Goal: Task Accomplishment & Management: Use online tool/utility

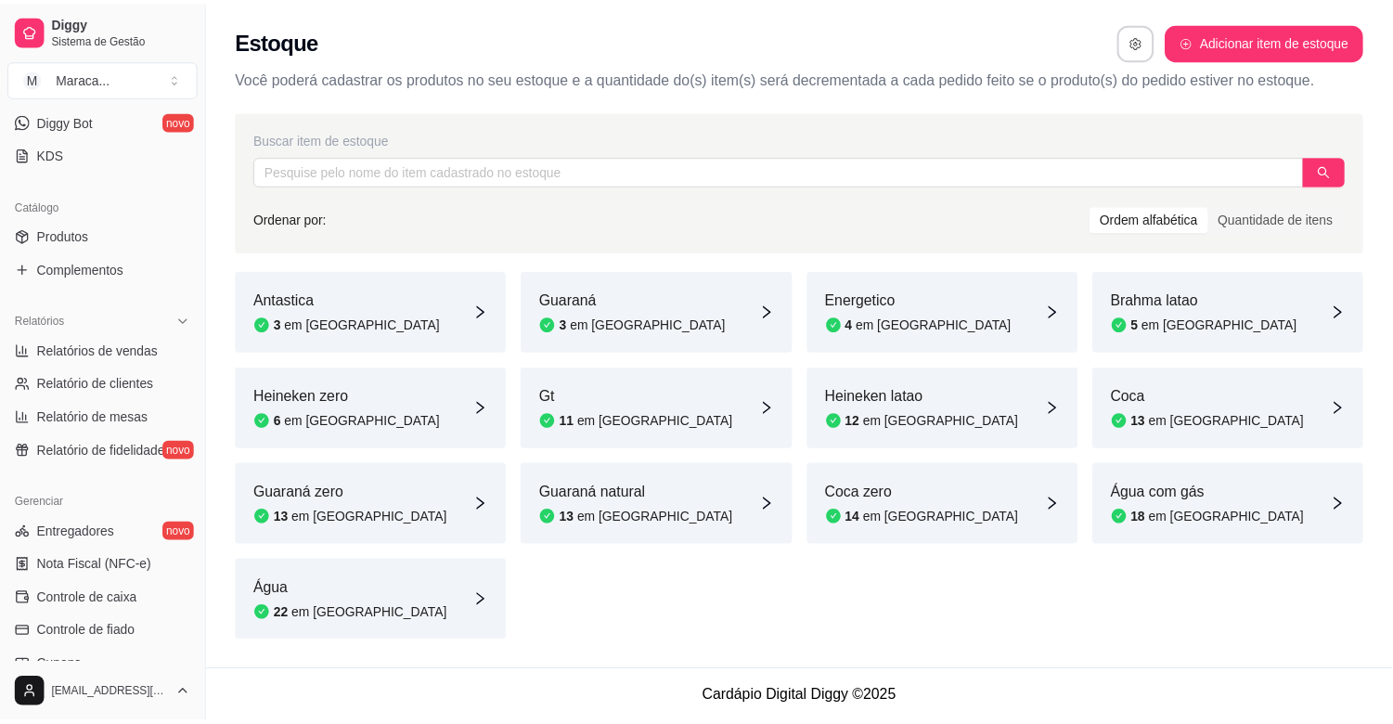
scroll to position [291, 0]
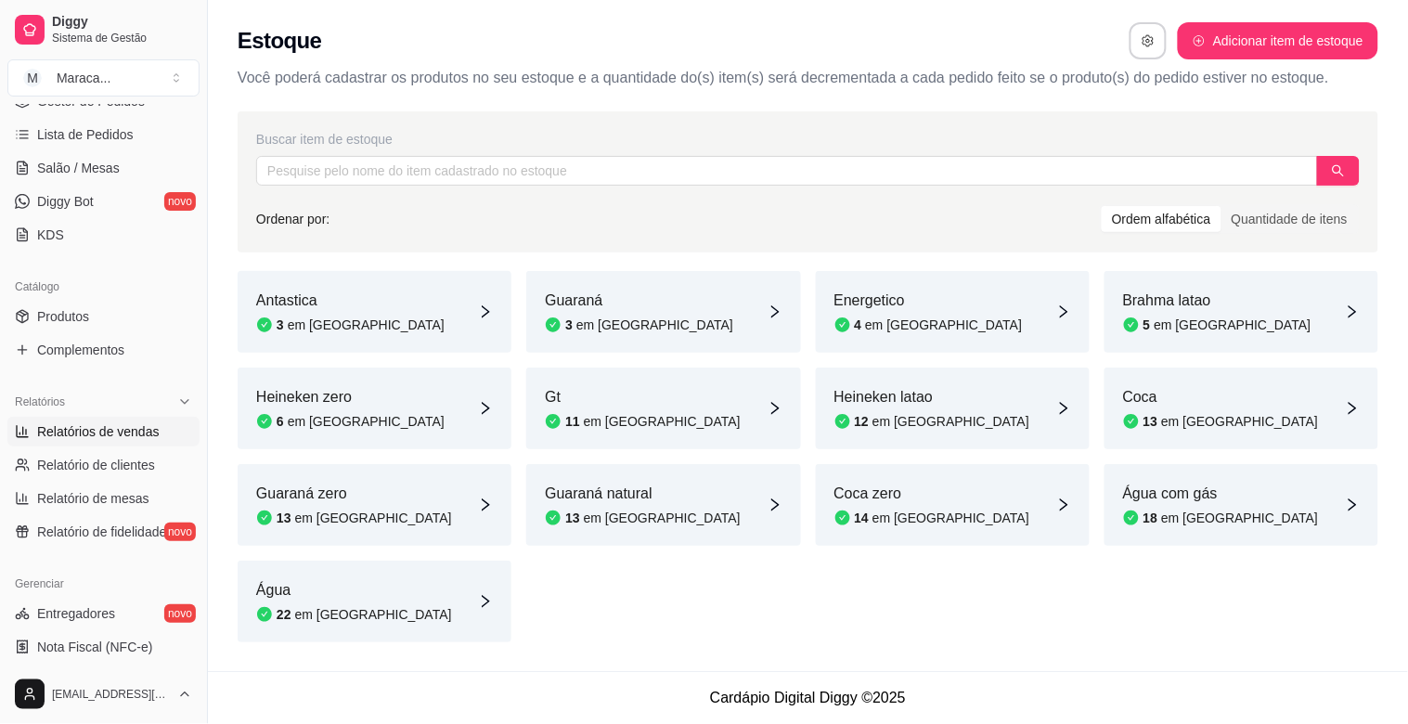
click at [139, 431] on span "Relatórios de vendas" at bounding box center [98, 431] width 122 height 19
select select "ALL"
select select "0"
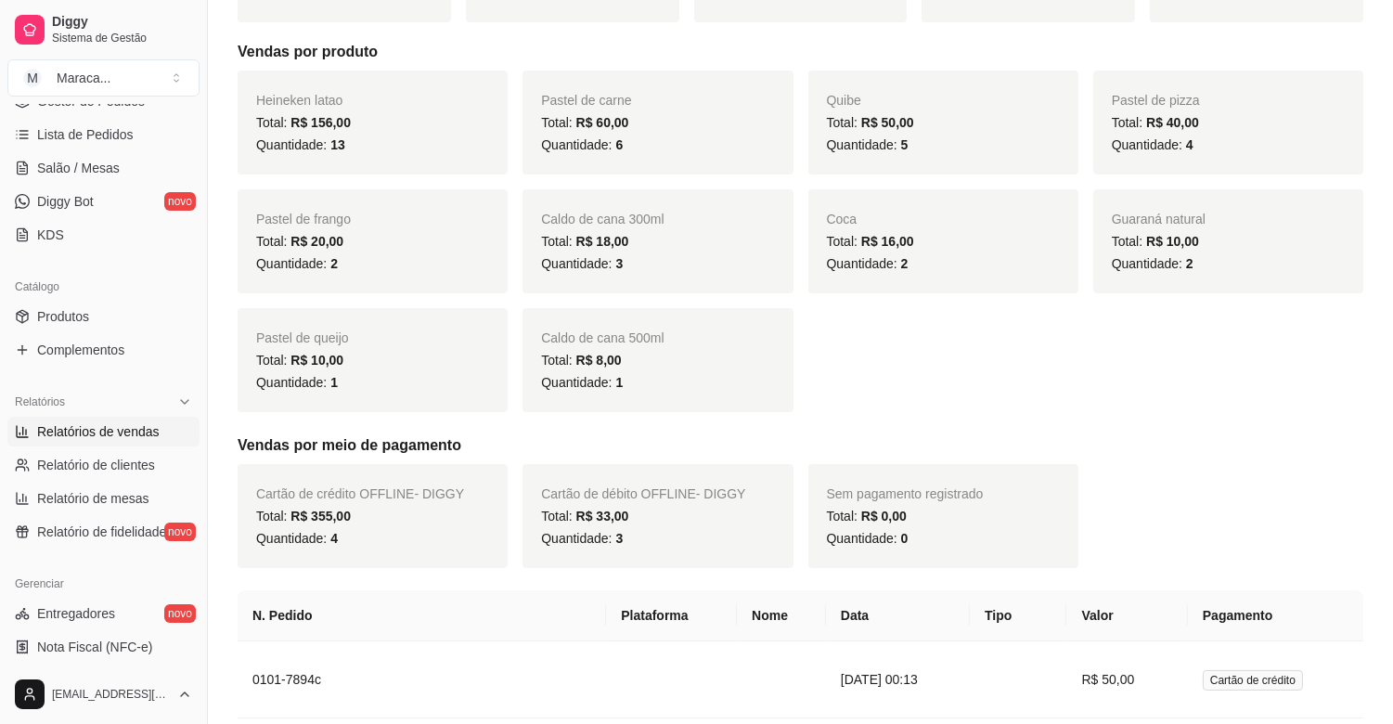
scroll to position [317, 0]
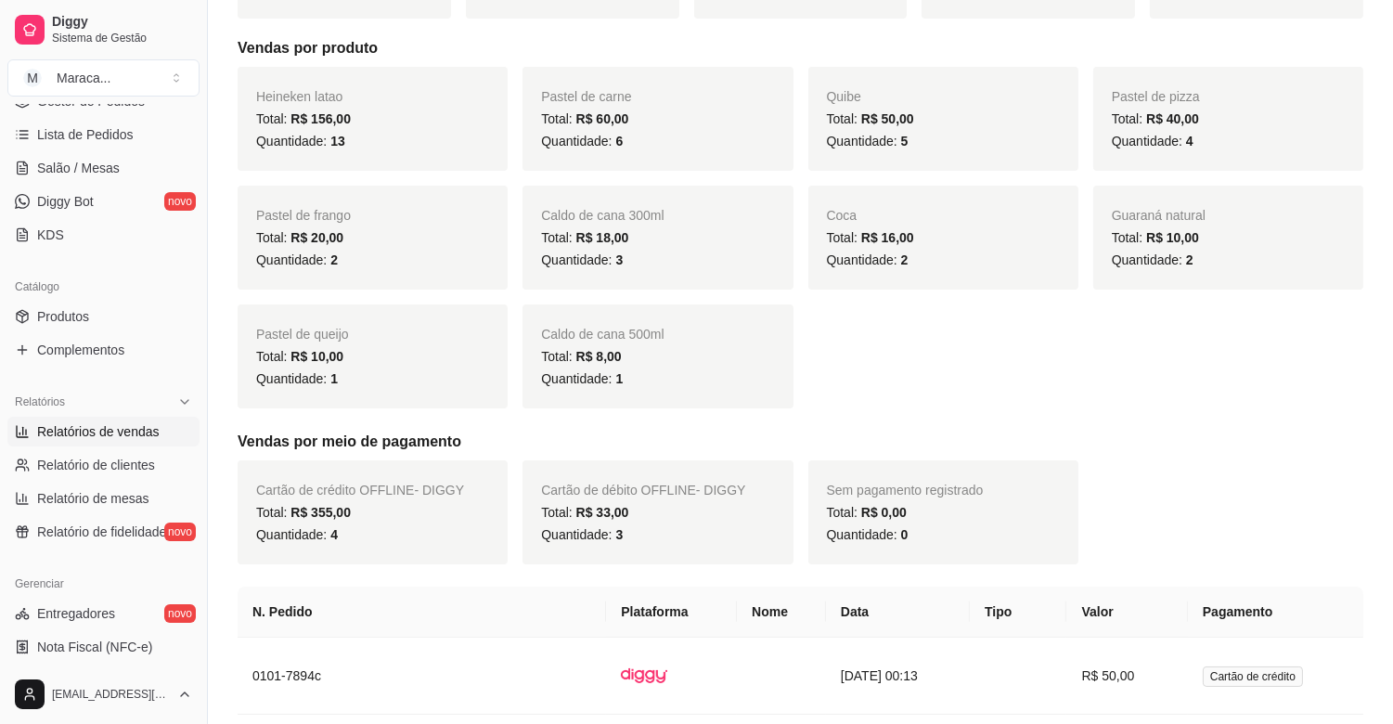
click at [100, 434] on span "Relatórios de vendas" at bounding box center [98, 431] width 122 height 19
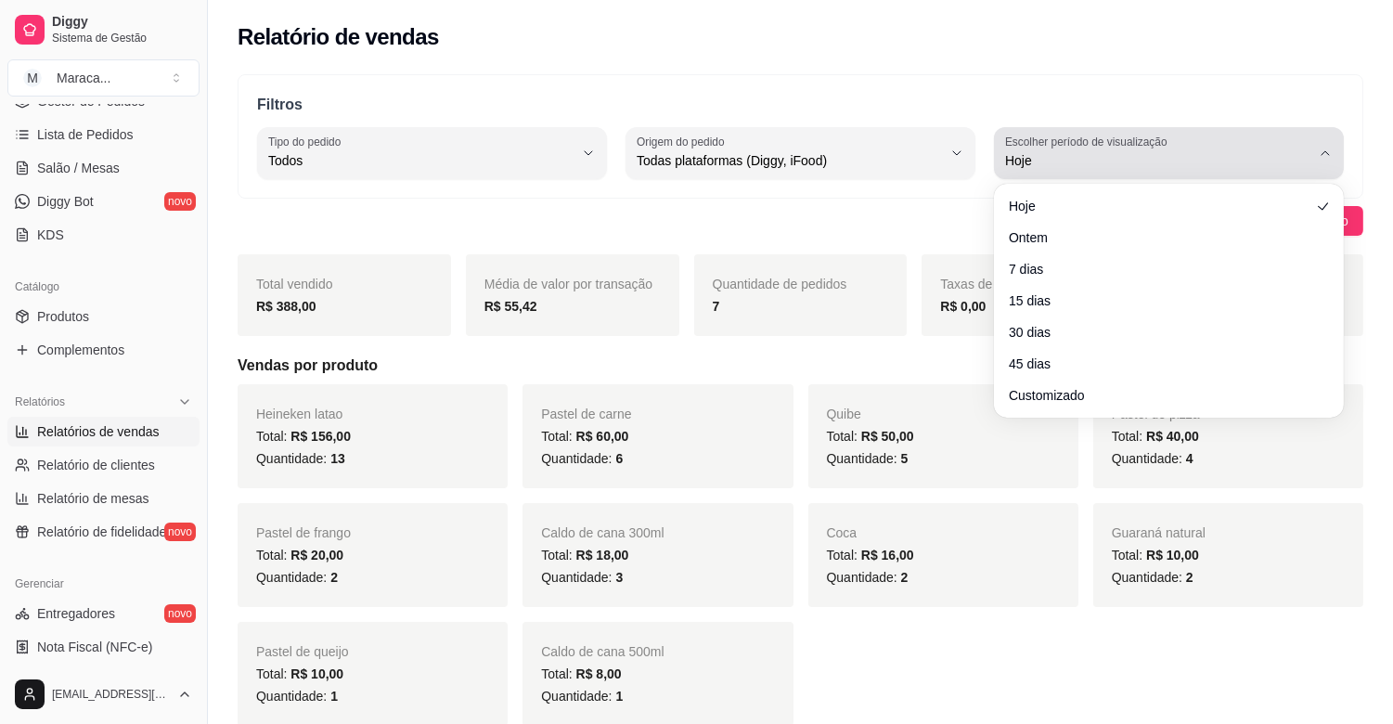
click at [1105, 139] on label "Escolher período de visualização" at bounding box center [1089, 142] width 168 height 16
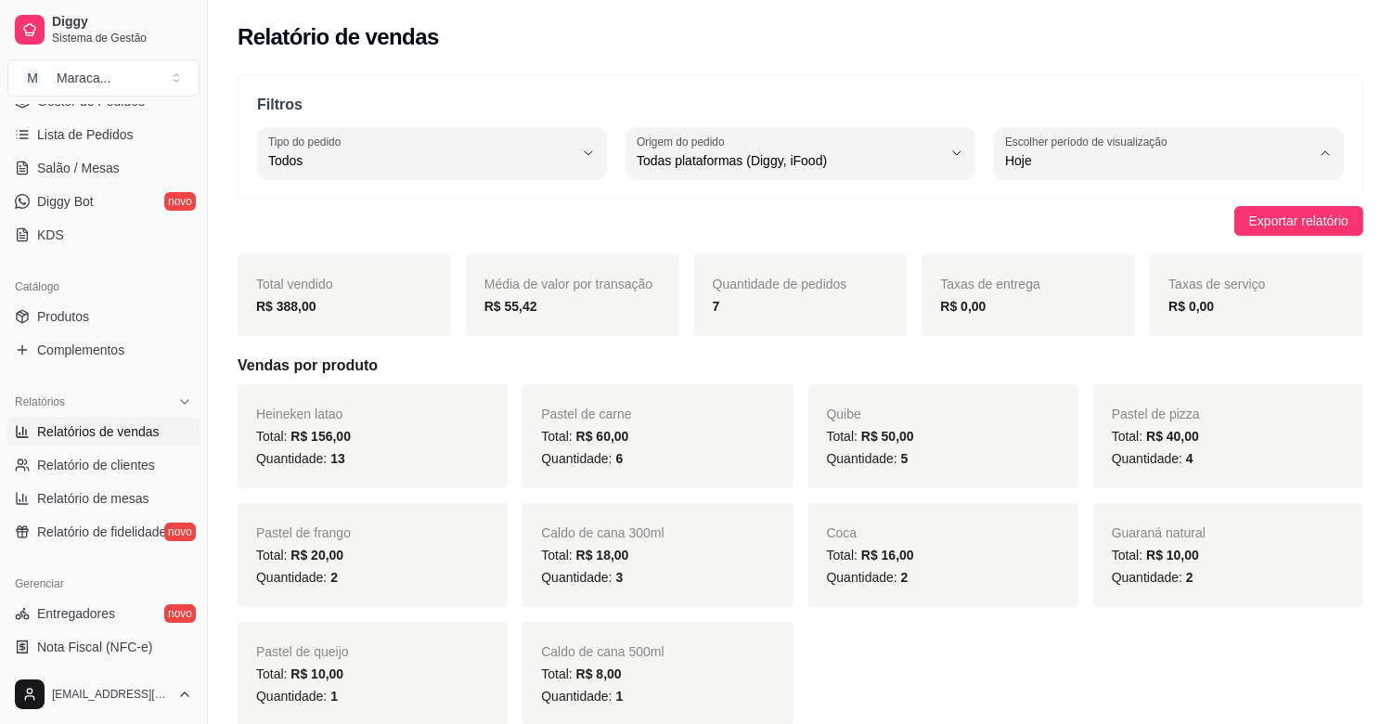
click at [1063, 229] on span "Ontem" at bounding box center [1160, 235] width 290 height 18
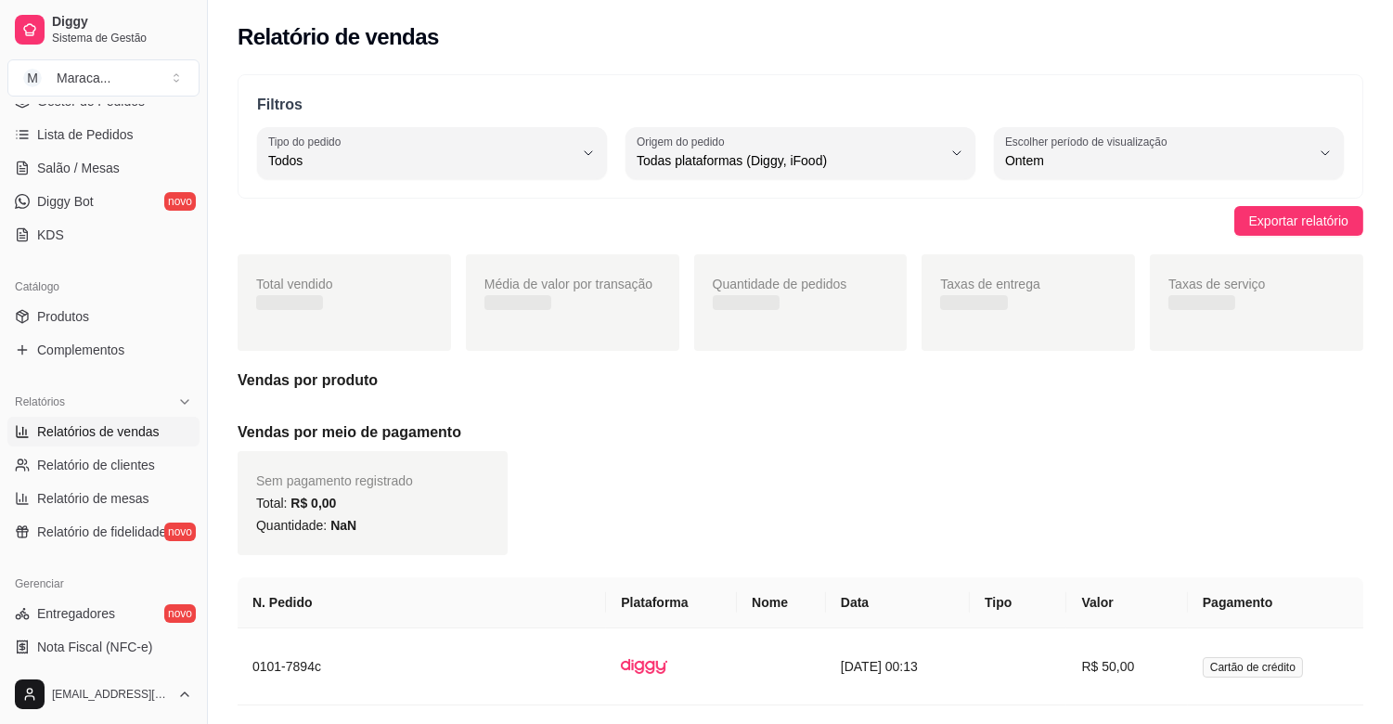
type input "1"
select select "1"
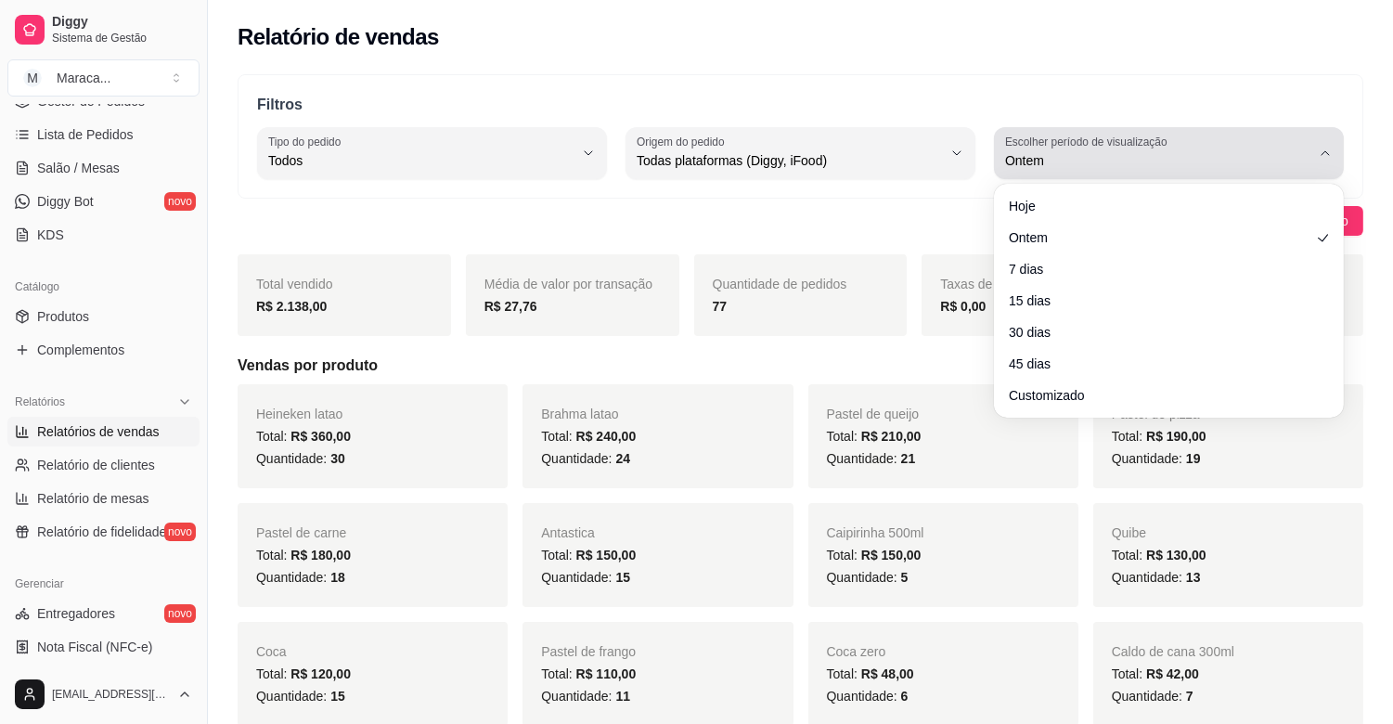
click at [1047, 153] on span "Ontem" at bounding box center [1157, 160] width 305 height 19
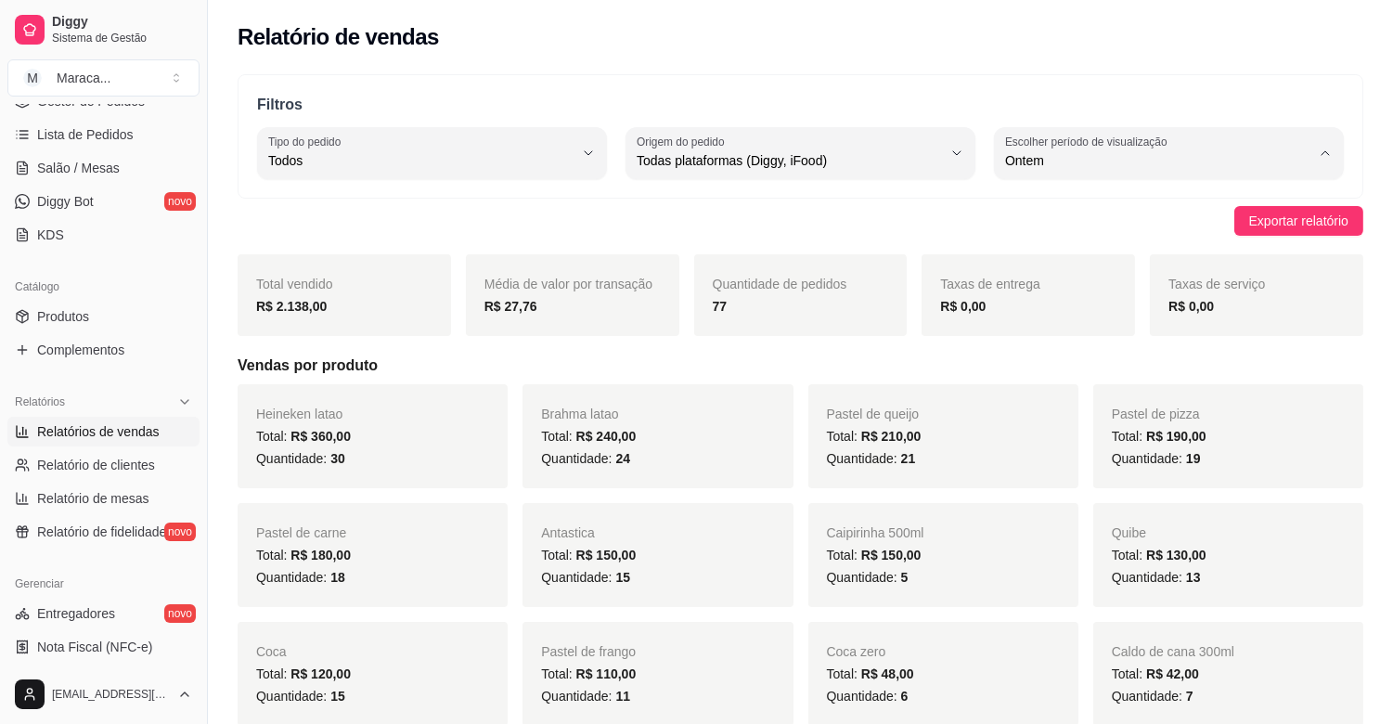
click at [1041, 200] on span "Hoje" at bounding box center [1160, 205] width 290 height 18
type input "0"
select select "0"
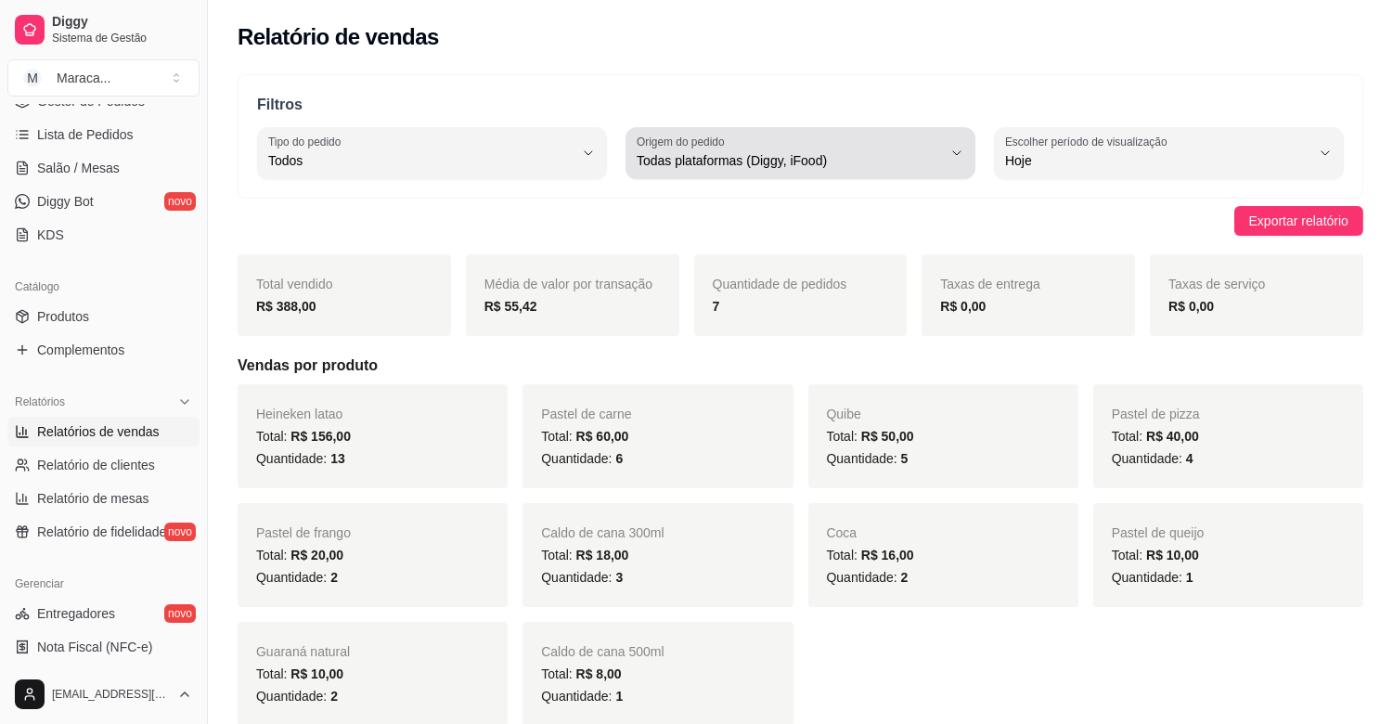
click at [922, 155] on span "Todas plataformas (Diggy, iFood)" at bounding box center [789, 160] width 305 height 19
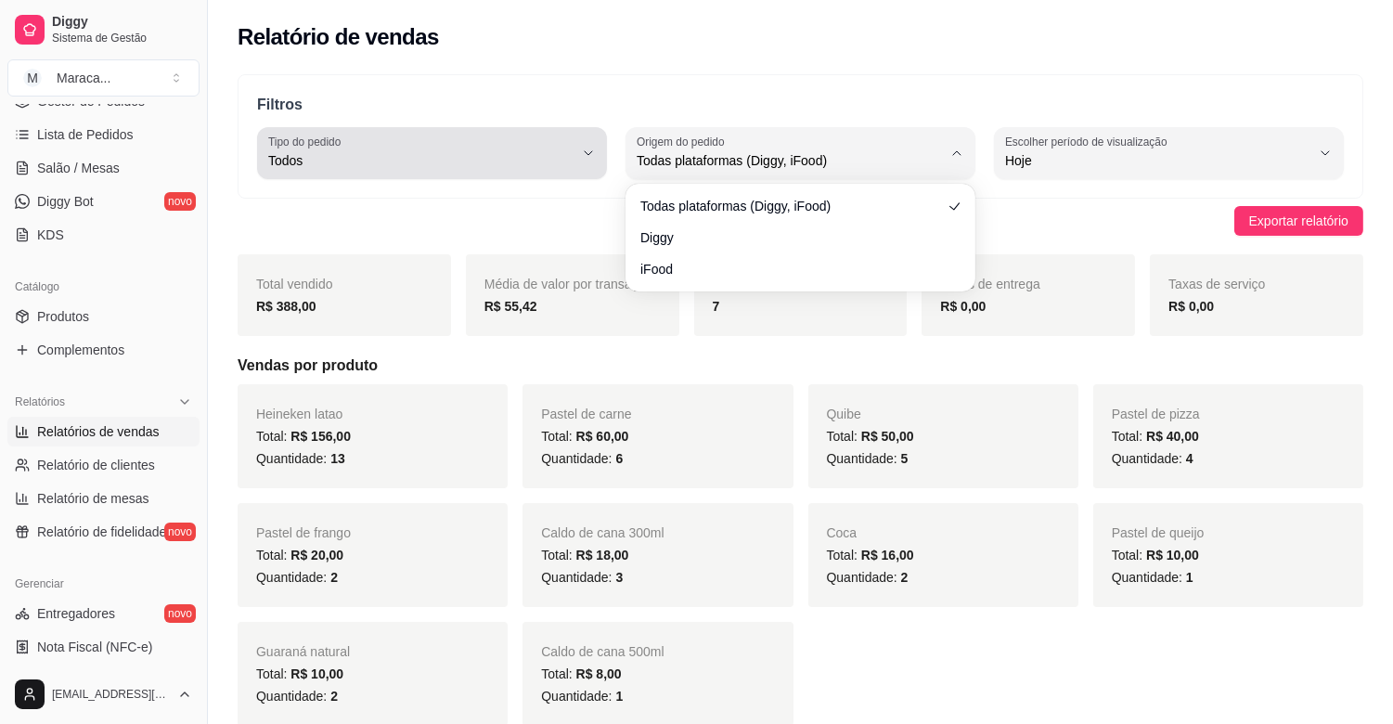
click at [562, 154] on span "Todos" at bounding box center [420, 160] width 305 height 19
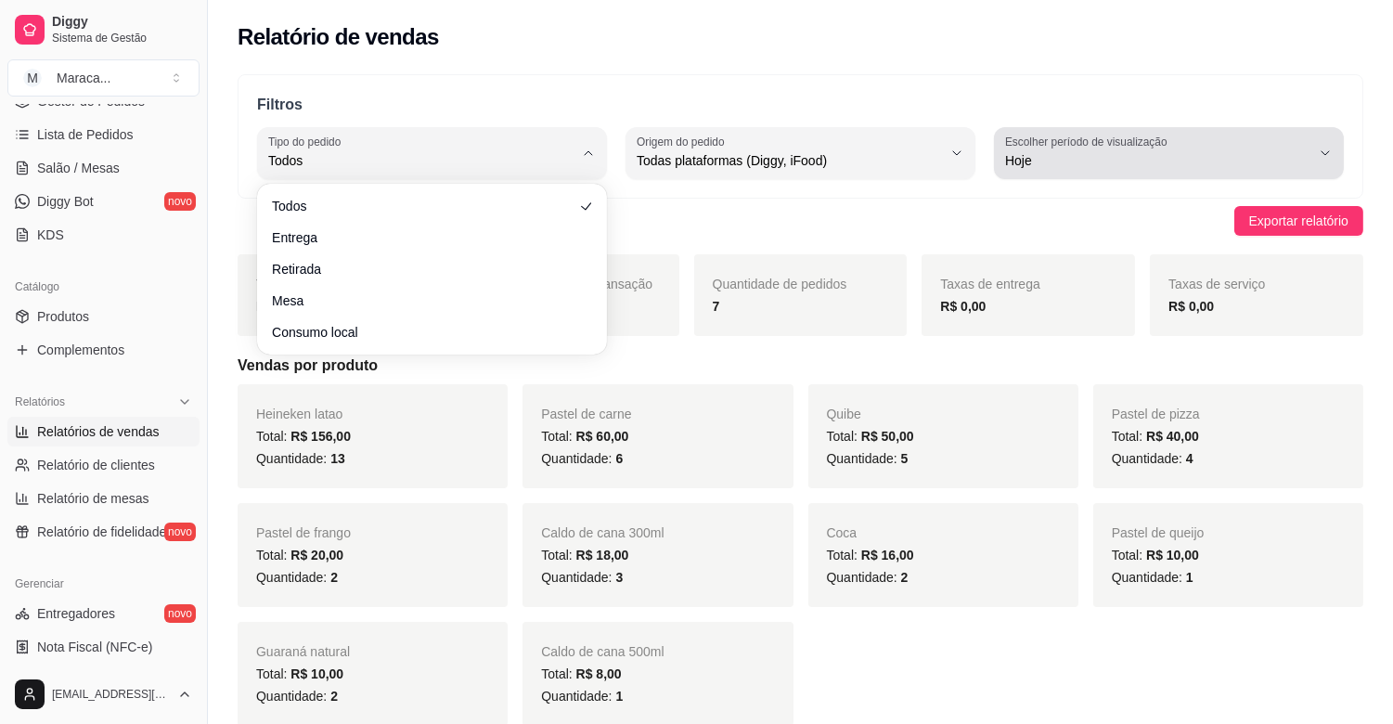
click at [1105, 136] on label "Escolher período de visualização" at bounding box center [1089, 142] width 168 height 16
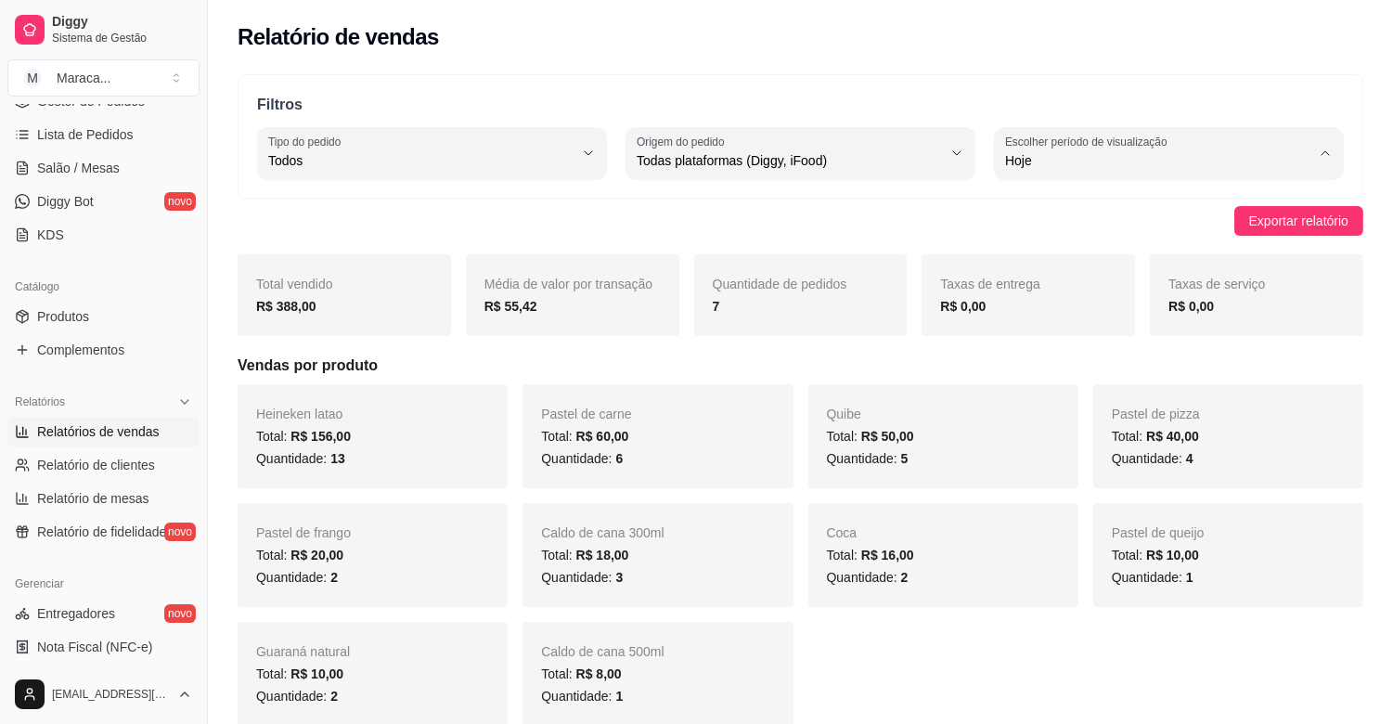
click at [1051, 233] on span "Ontem" at bounding box center [1160, 235] width 290 height 18
type input "1"
select select "1"
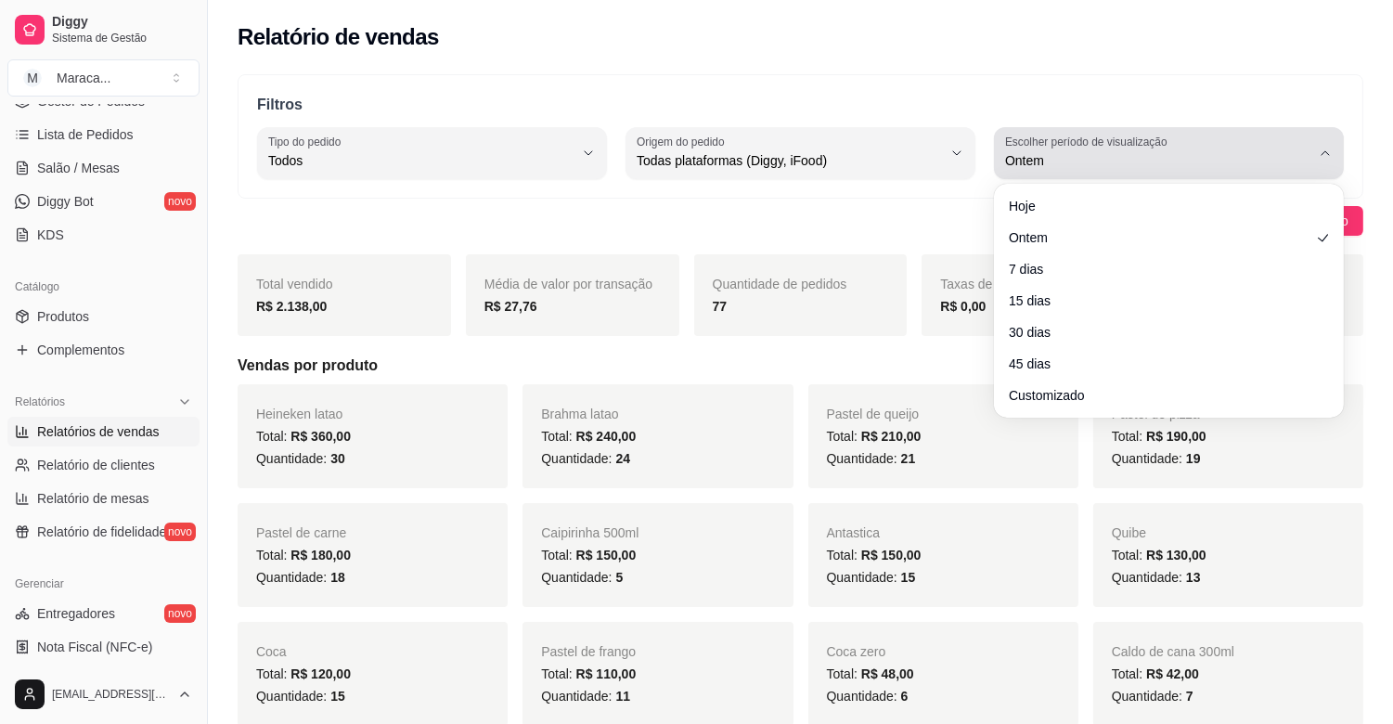
click at [1206, 170] on div "Ontem" at bounding box center [1157, 153] width 305 height 37
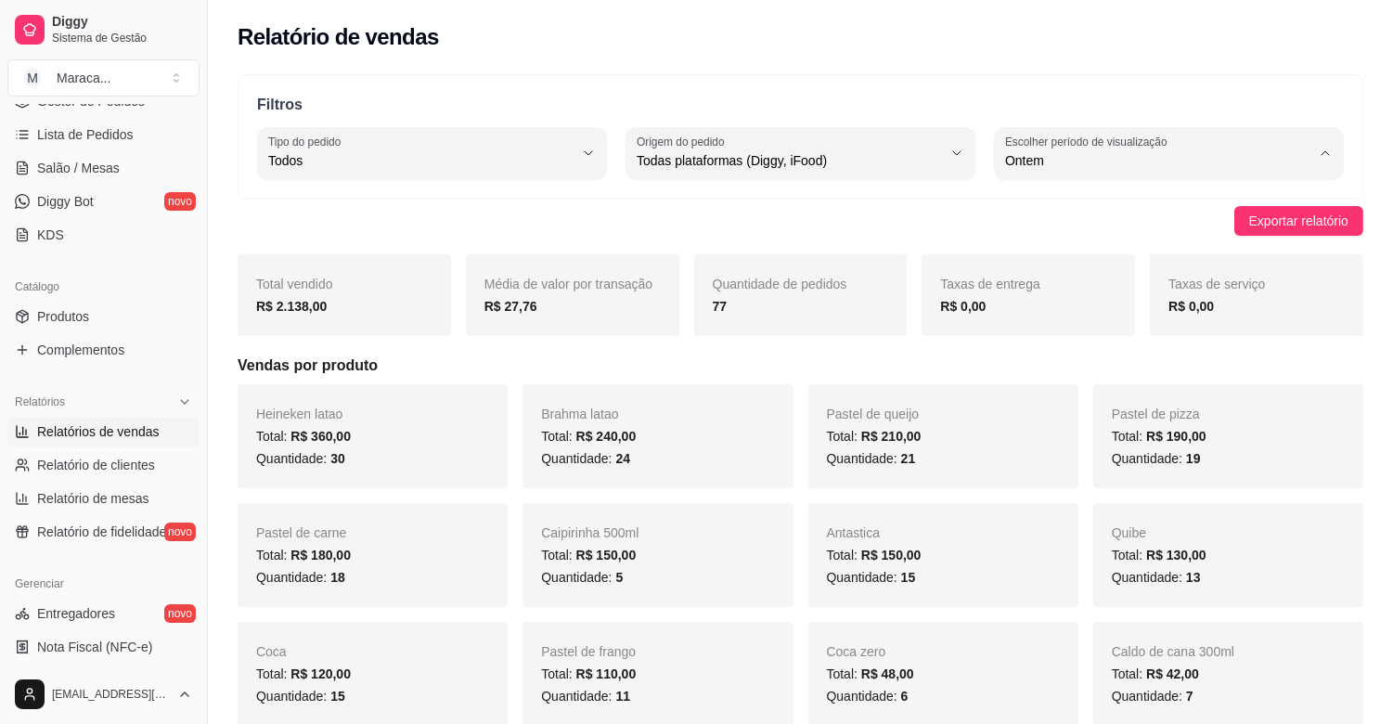
click at [1173, 204] on span "Hoje" at bounding box center [1160, 205] width 290 height 18
type input "0"
select select "0"
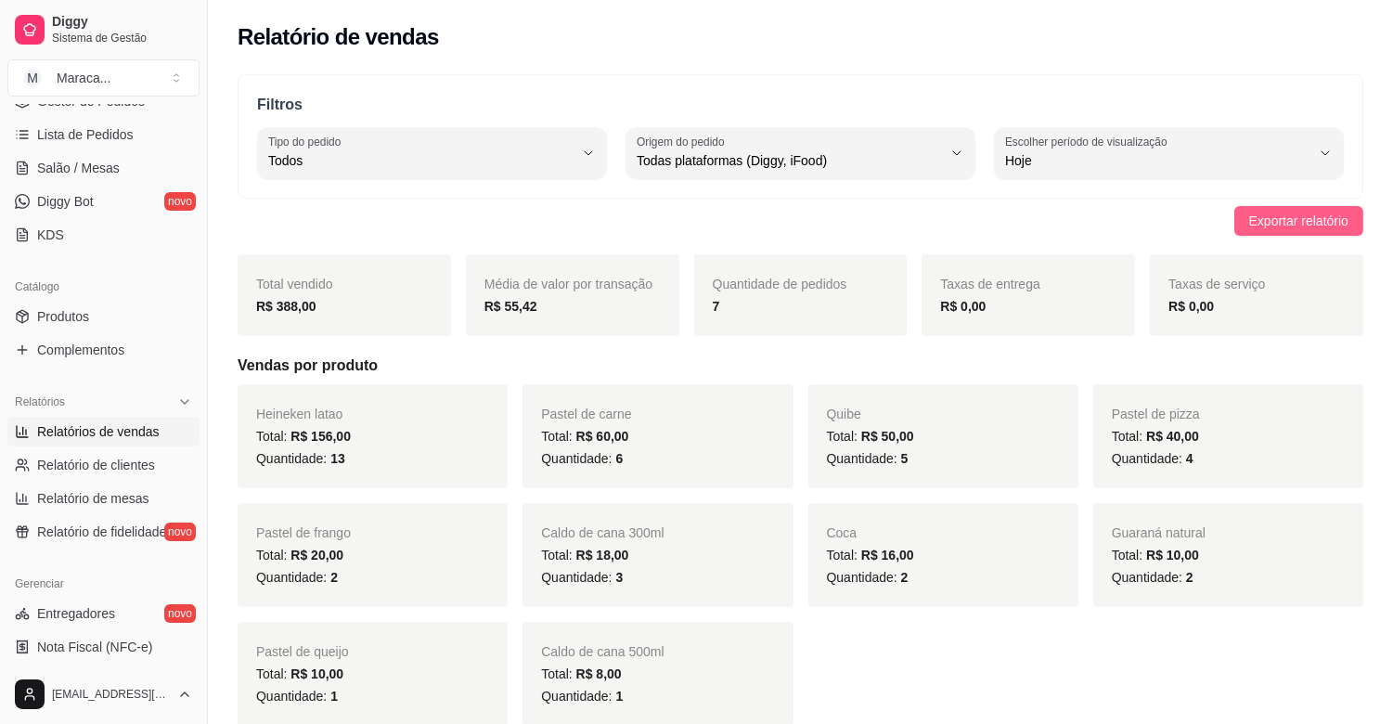
click at [1258, 207] on button "Exportar relatório" at bounding box center [1298, 221] width 129 height 30
click at [152, 444] on link "Relatórios de vendas" at bounding box center [103, 432] width 192 height 30
click at [152, 441] on link "Relatórios de vendas" at bounding box center [103, 432] width 192 height 30
click at [112, 495] on span "Relatório de mesas" at bounding box center [93, 498] width 112 height 19
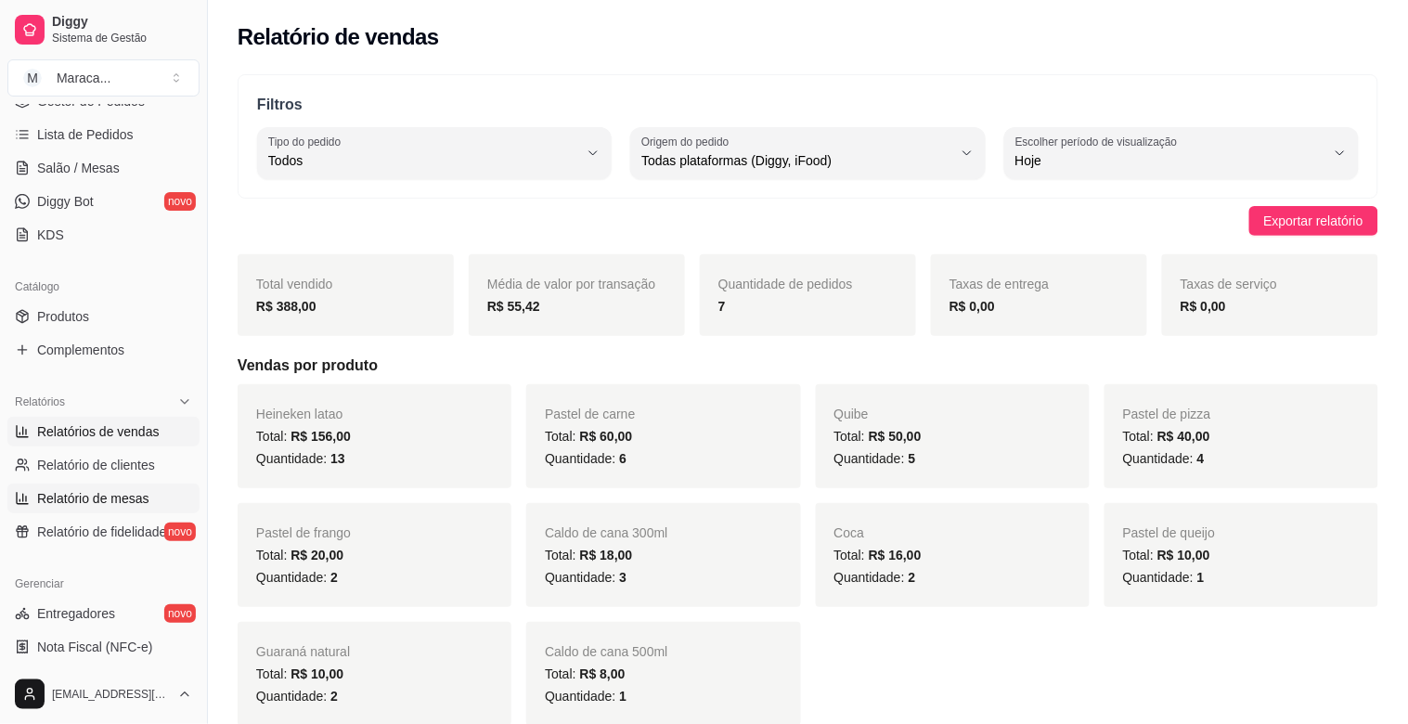
select select "TOTAL_OF_ORDERS"
select select "7"
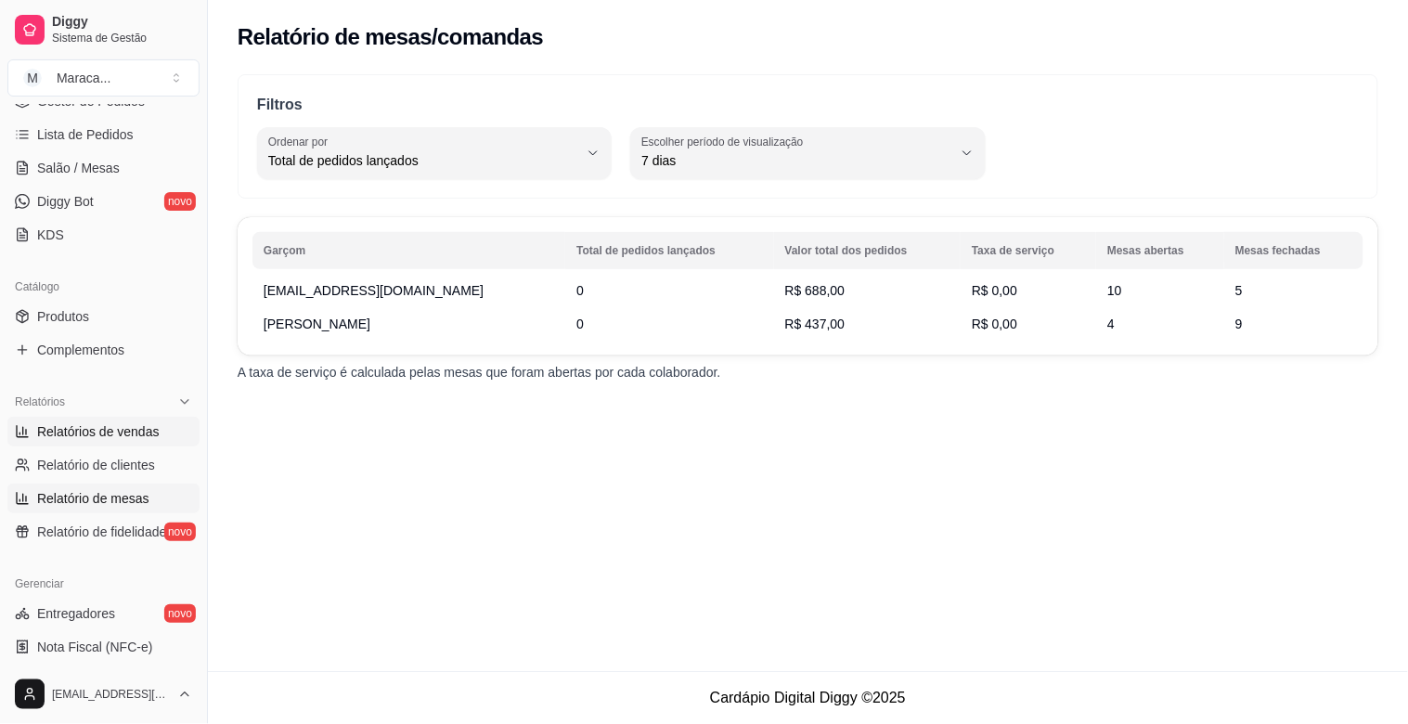
click at [109, 440] on span "Relatórios de vendas" at bounding box center [98, 431] width 122 height 19
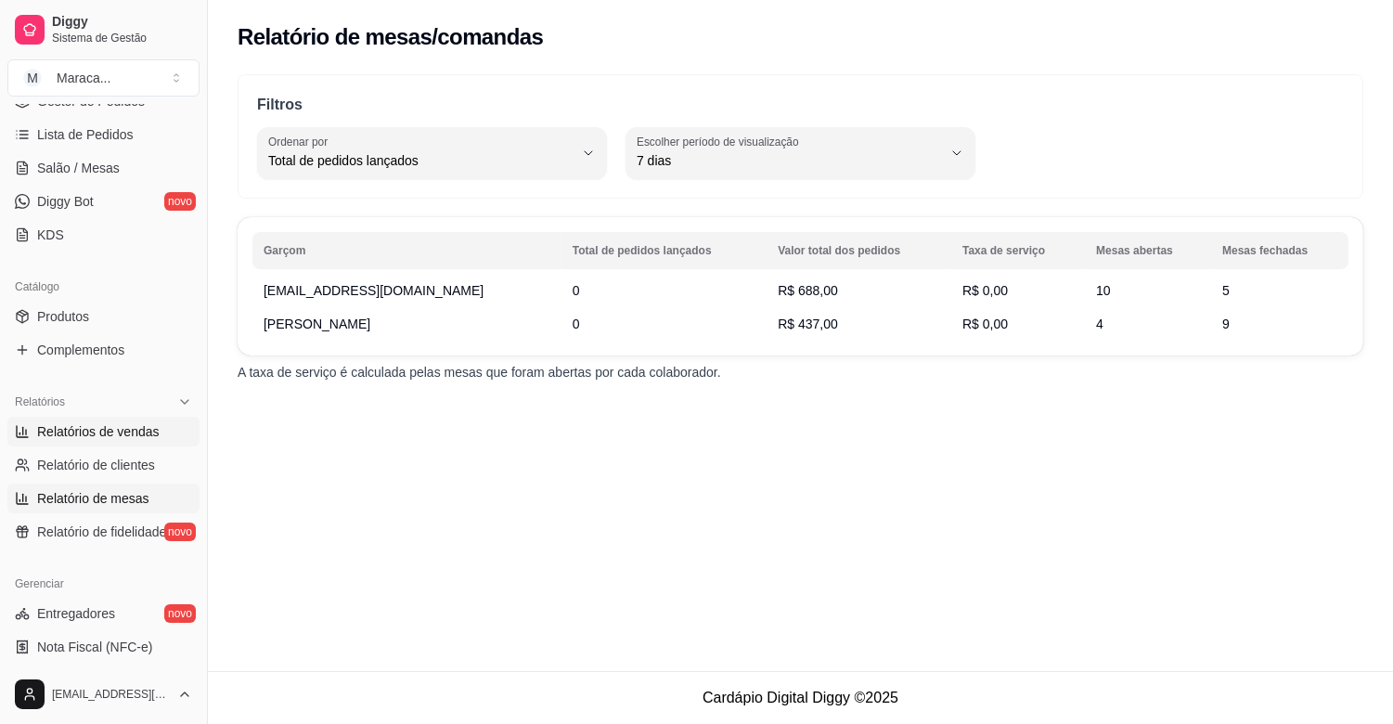
select select "ALL"
select select "0"
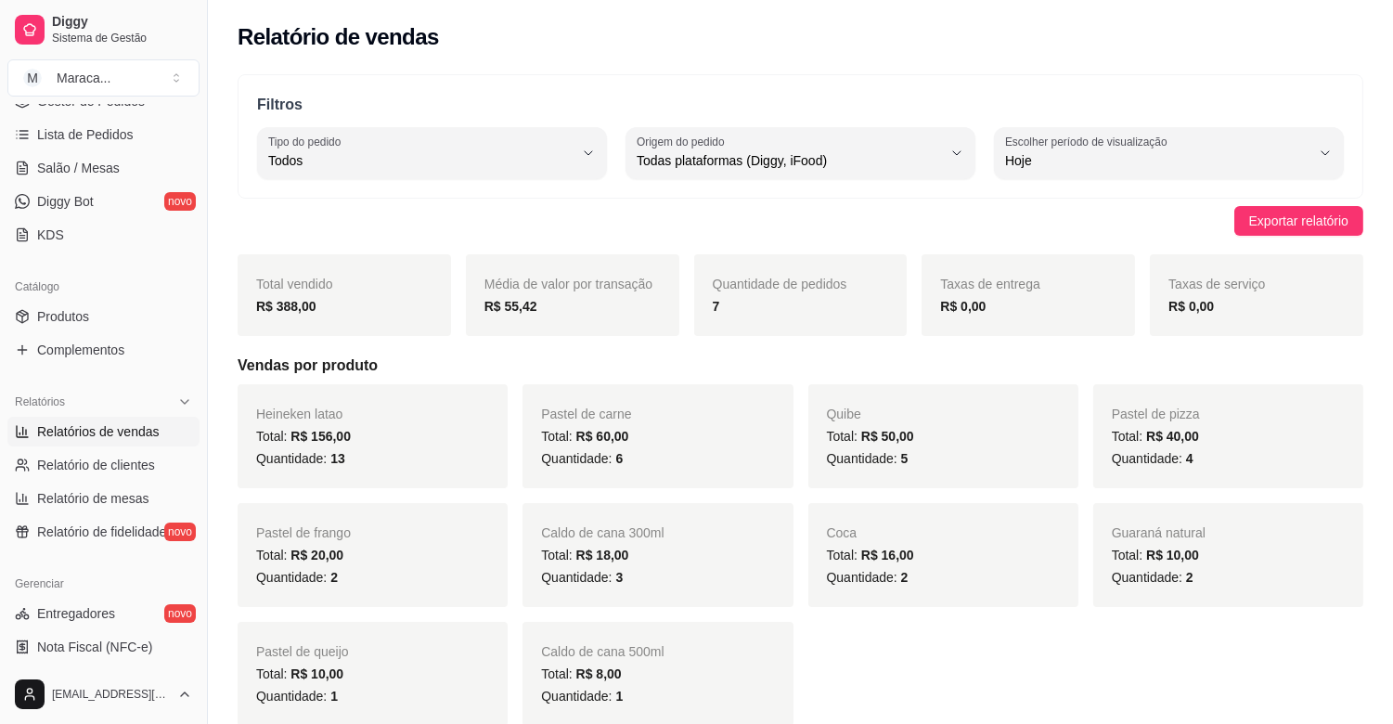
click at [453, 122] on div "Filtros ALL Tipo do pedido Todos Entrega Retirada Mesa Consumo local Tipo do pe…" at bounding box center [801, 136] width 1126 height 124
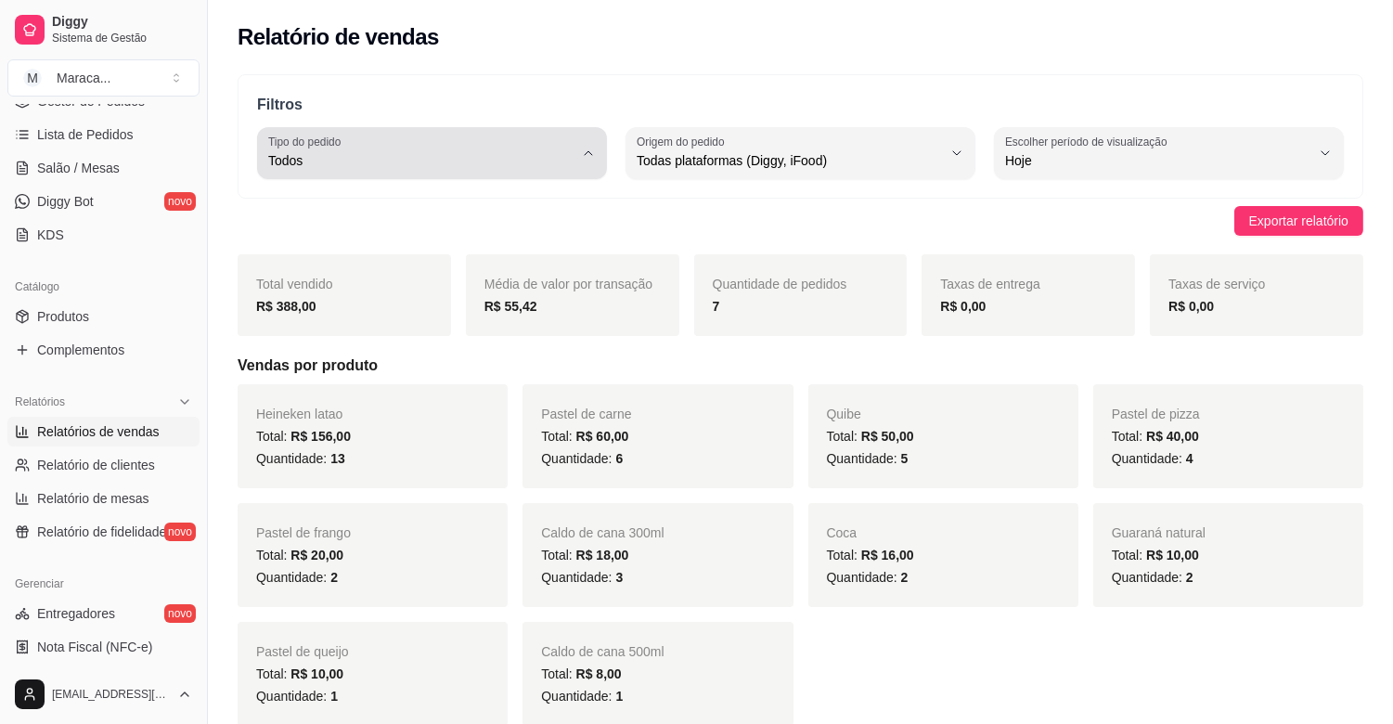
click at [443, 135] on div "Todos" at bounding box center [420, 153] width 305 height 37
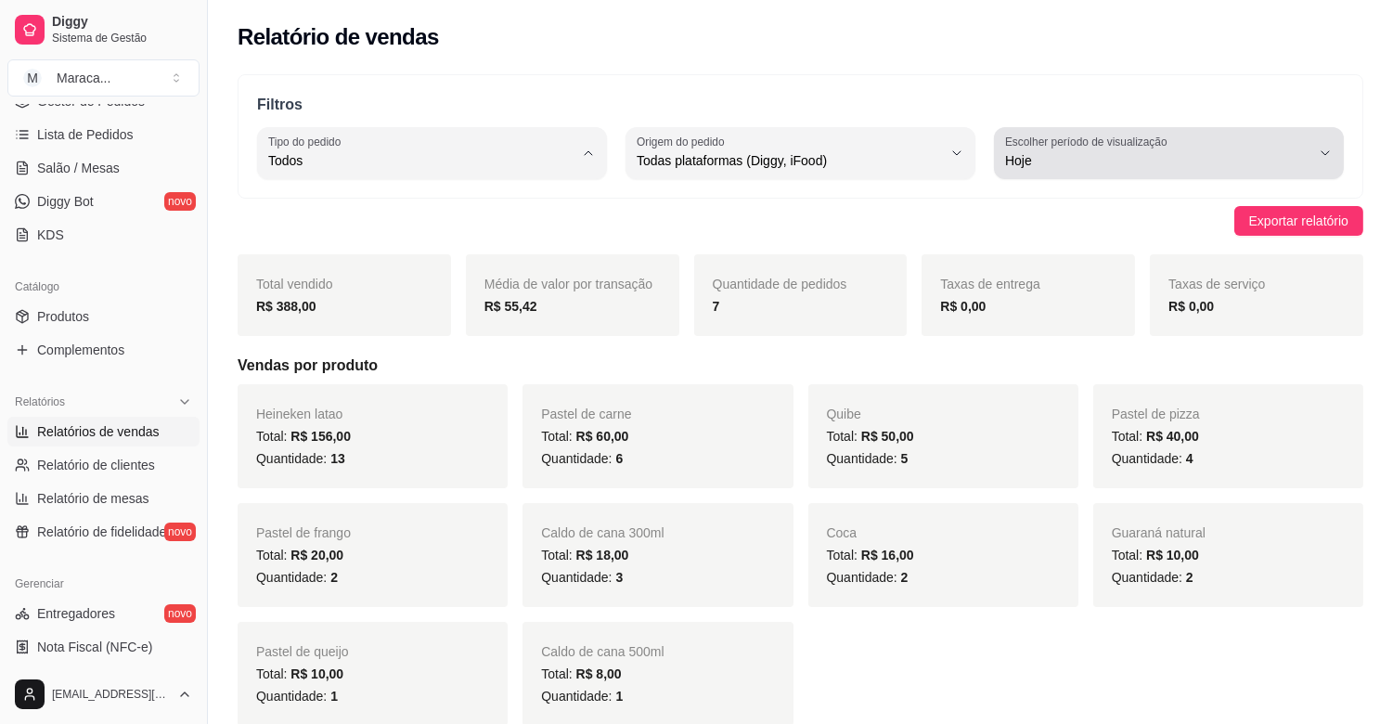
click at [1031, 137] on label "Escolher período de visualização" at bounding box center [1089, 142] width 168 height 16
click at [1017, 388] on span "Customizado" at bounding box center [1160, 387] width 290 height 18
type input "-1"
select select "-1"
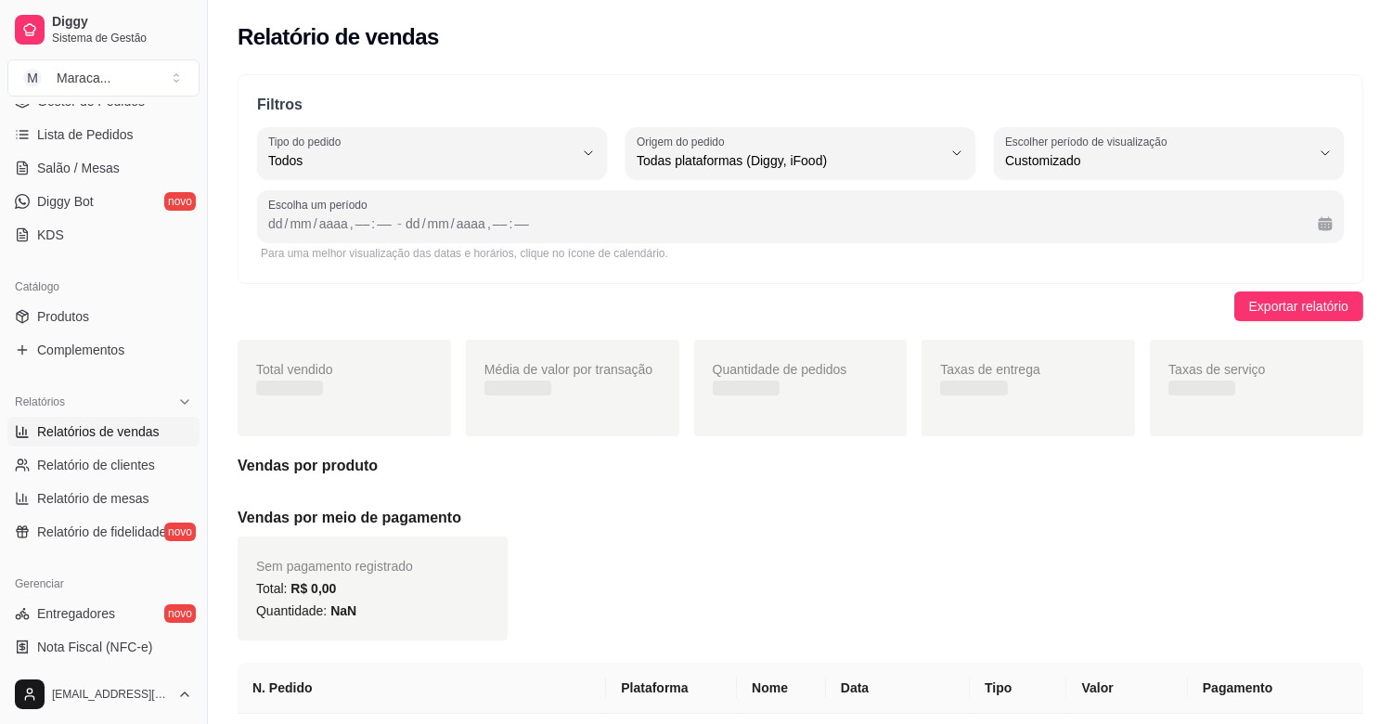
scroll to position [17, 0]
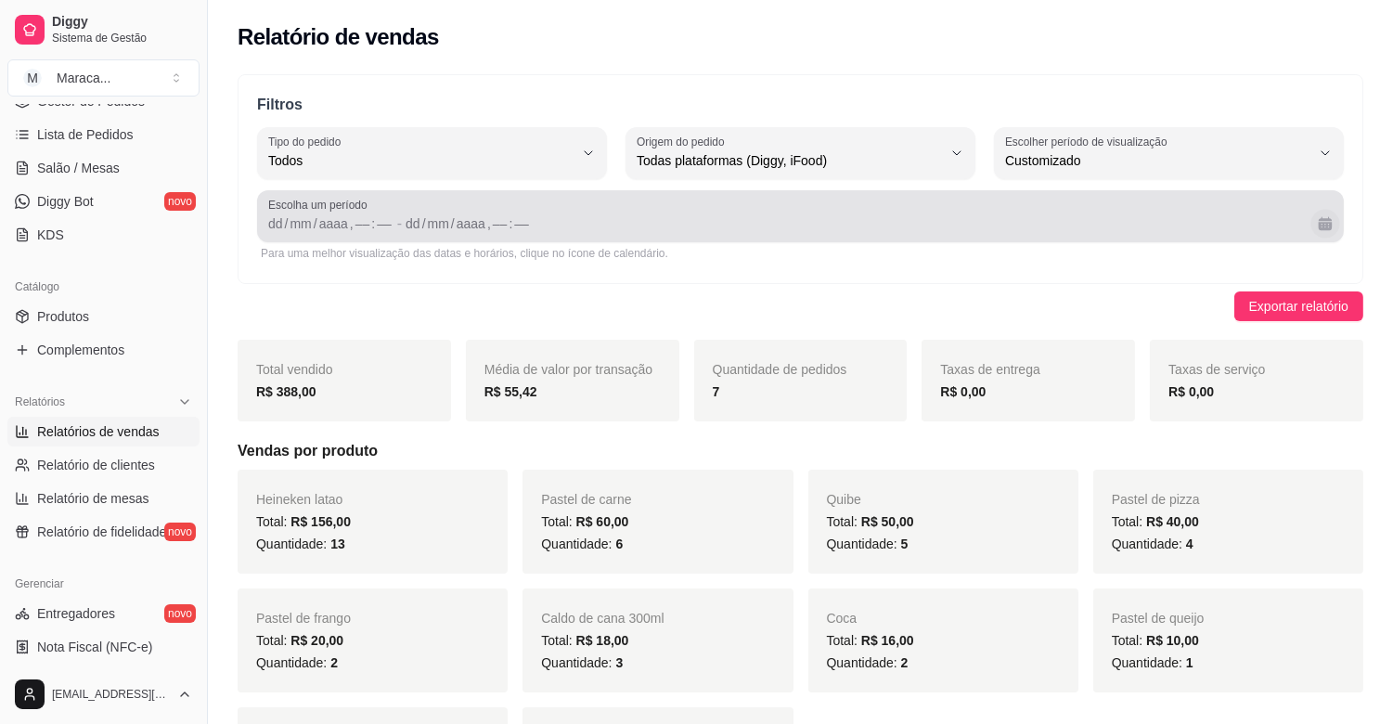
click at [1330, 223] on button "Calendário" at bounding box center [1324, 223] width 29 height 29
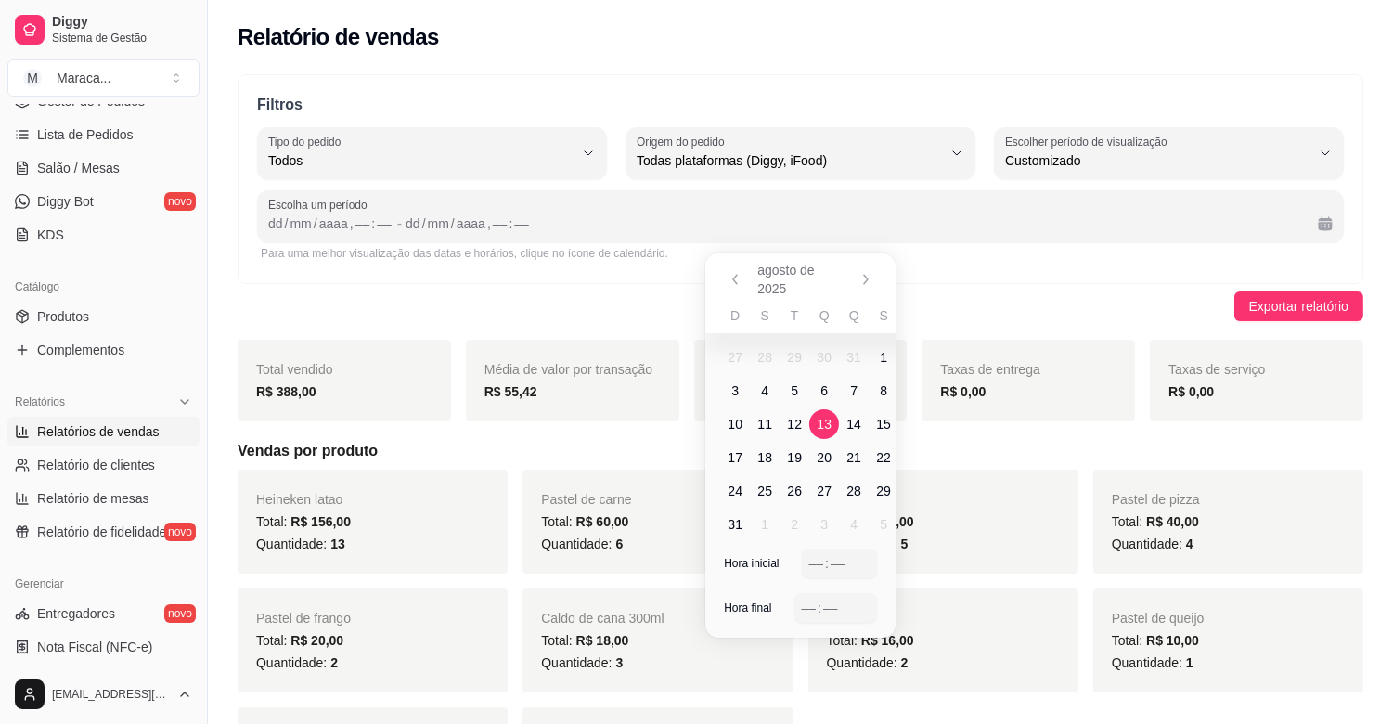
click at [823, 425] on span "13" at bounding box center [824, 424] width 15 height 19
click at [851, 420] on span "14" at bounding box center [853, 424] width 15 height 19
click at [835, 422] on span "13" at bounding box center [824, 424] width 30 height 30
click at [823, 423] on span "13" at bounding box center [824, 424] width 15 height 19
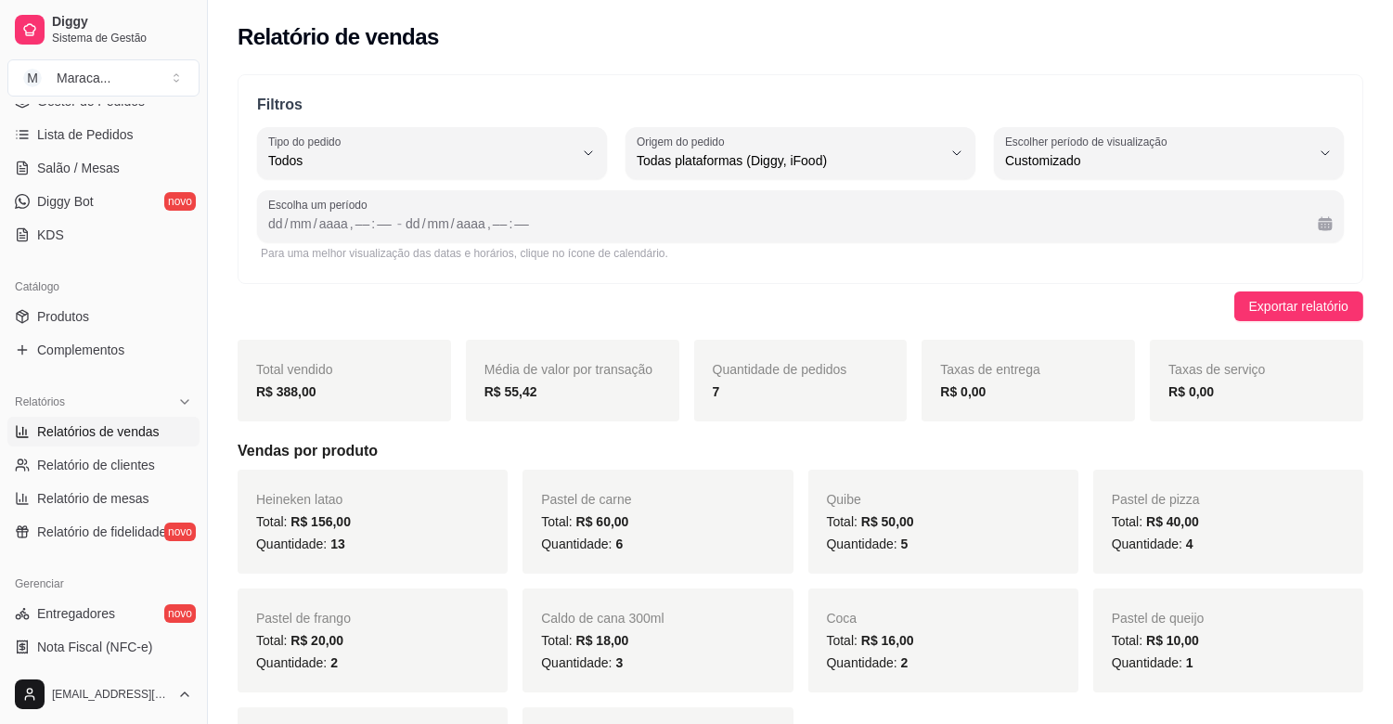
click at [985, 278] on div "Filtros ALL Tipo do pedido Todos Entrega Retirada Mesa Consumo local Tipo do pe…" at bounding box center [801, 179] width 1126 height 210
click at [304, 228] on div "mm" at bounding box center [300, 223] width 25 height 19
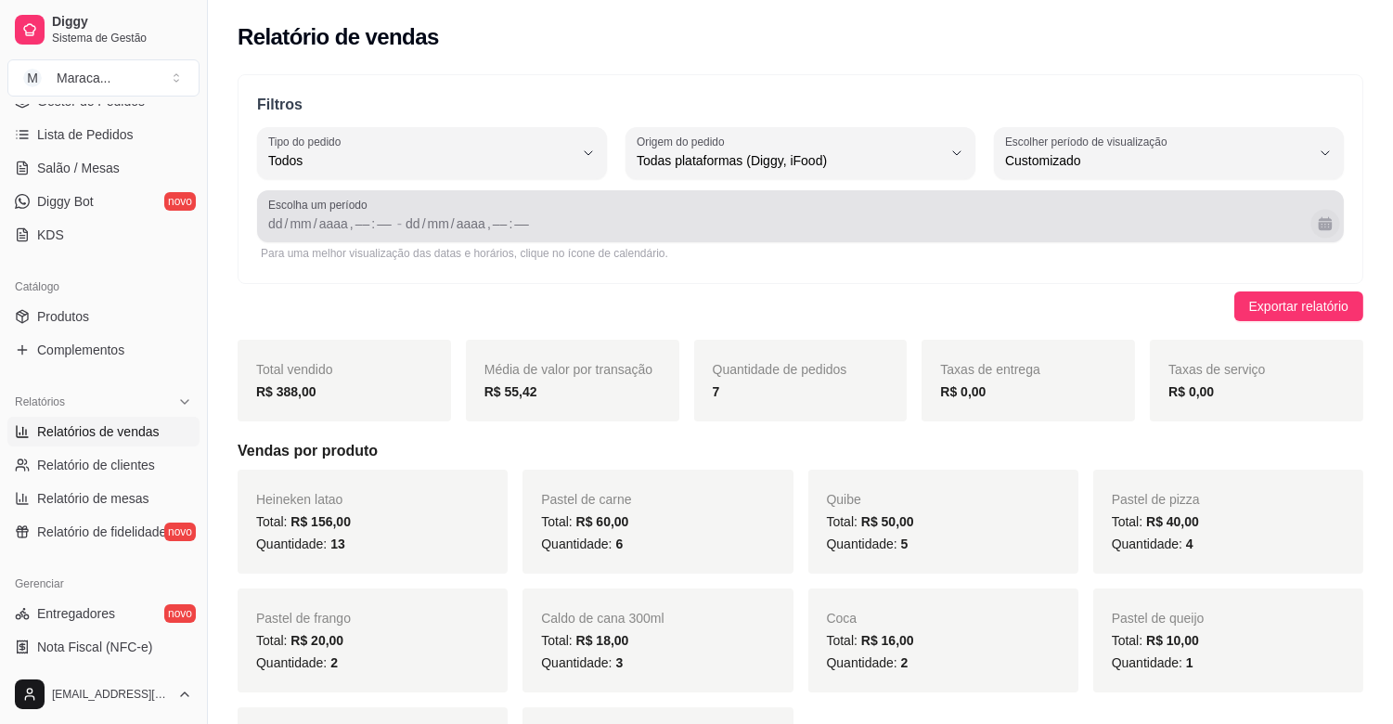
click at [1327, 224] on button "Calendário" at bounding box center [1324, 223] width 29 height 29
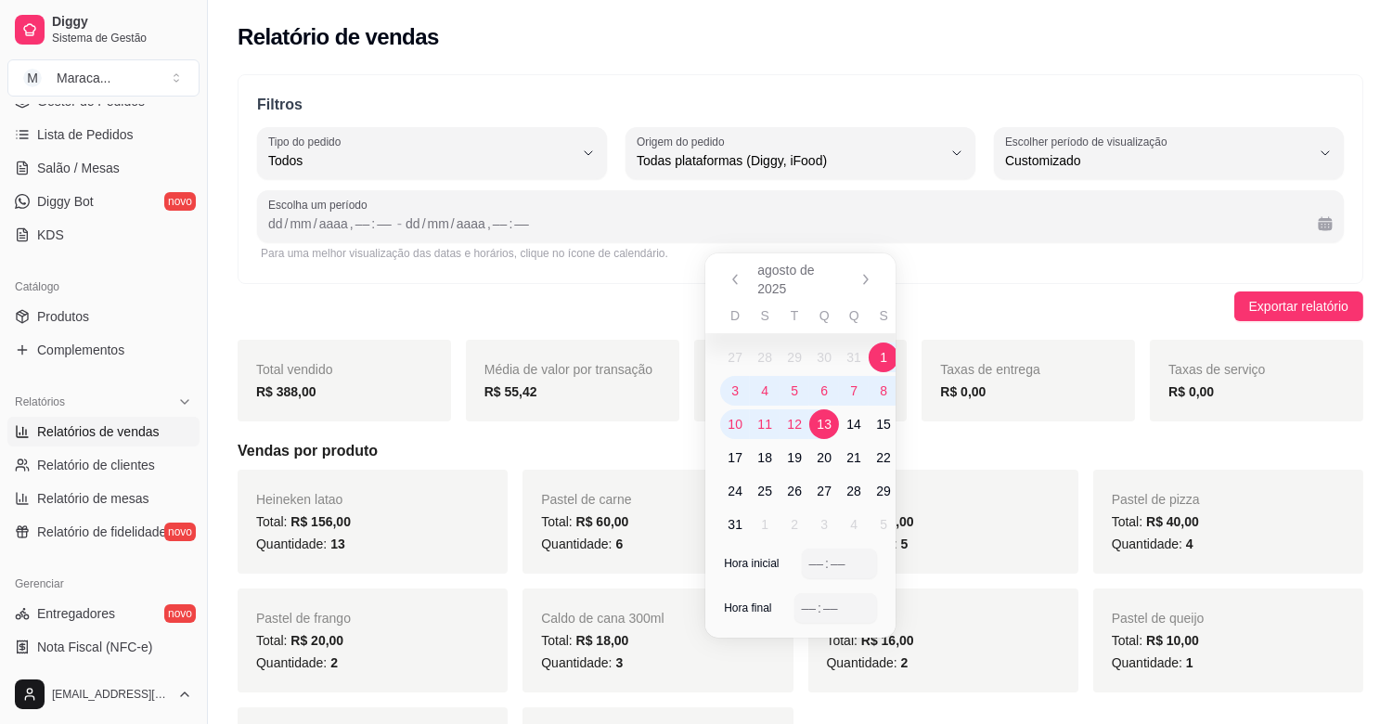
click at [829, 430] on span "13" at bounding box center [824, 424] width 15 height 19
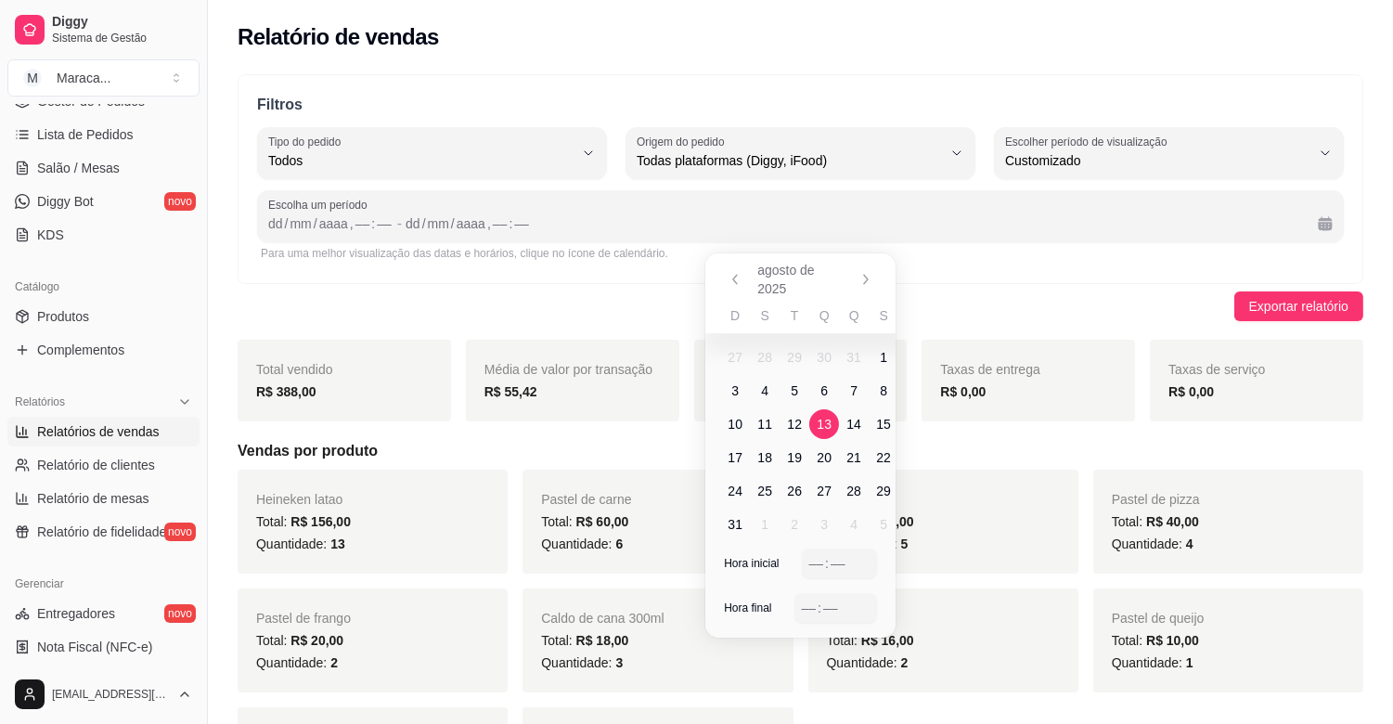
click at [829, 430] on span "13" at bounding box center [824, 424] width 15 height 19
click at [847, 432] on span "14" at bounding box center [853, 424] width 15 height 19
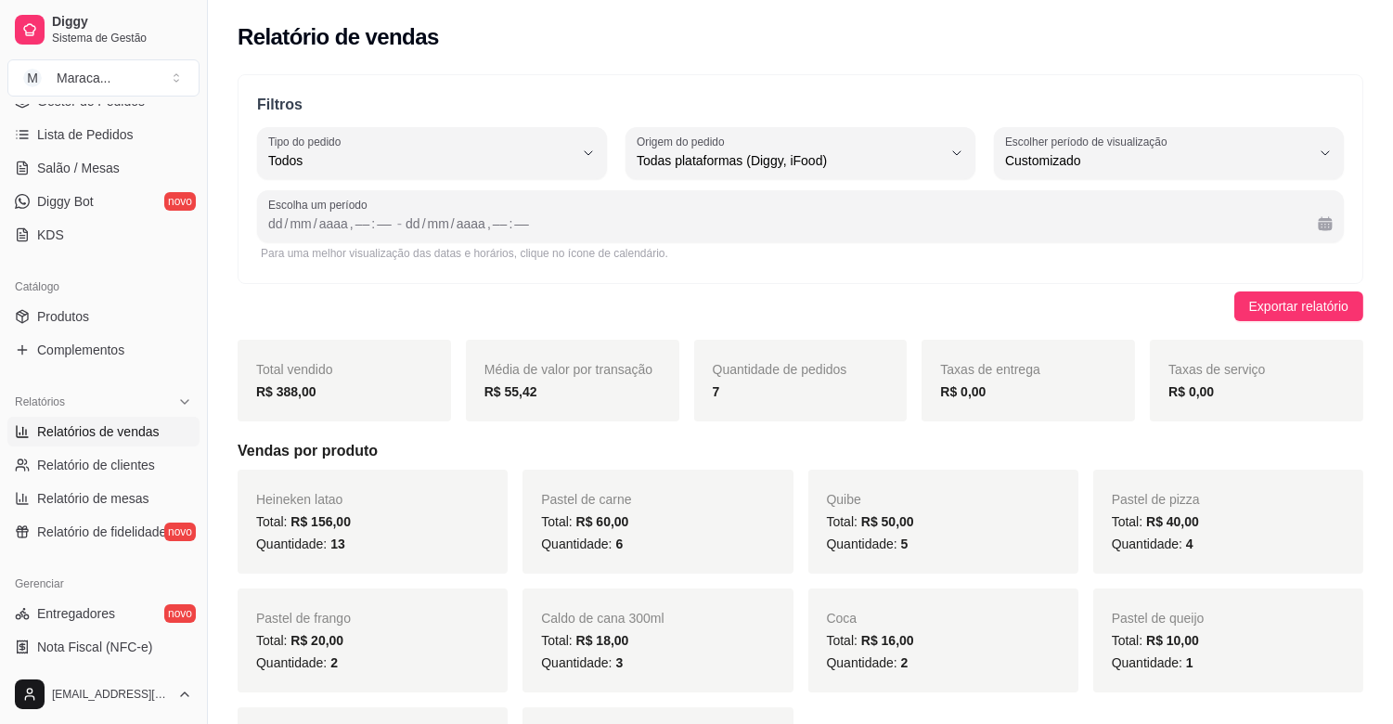
click at [1023, 316] on div "Exportar relatório" at bounding box center [801, 306] width 1126 height 30
click at [274, 218] on div "dd" at bounding box center [275, 223] width 19 height 19
click at [1288, 300] on span "Exportar relatório" at bounding box center [1298, 306] width 99 height 20
click at [341, 216] on div "," at bounding box center [344, 223] width 7 height 19
click at [350, 221] on div "––" at bounding box center [355, 223] width 19 height 19
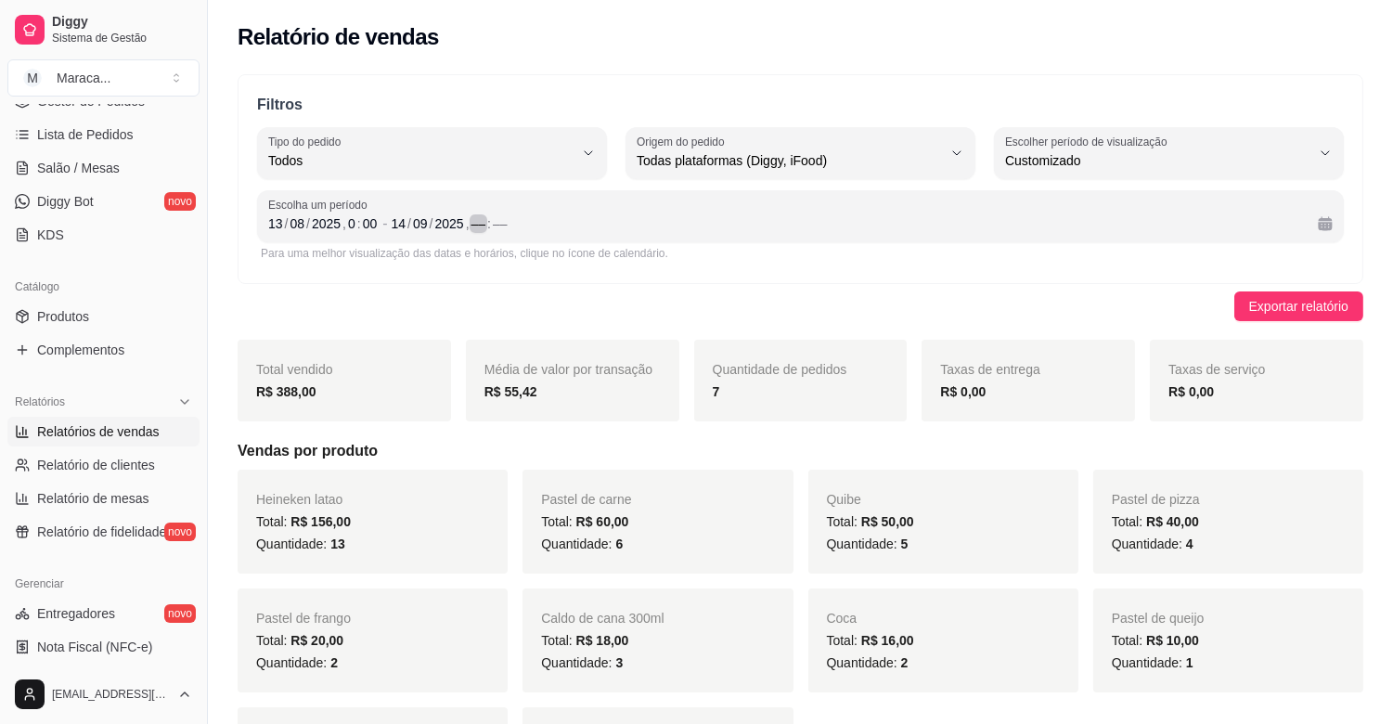
click at [473, 214] on div "––" at bounding box center [479, 223] width 19 height 19
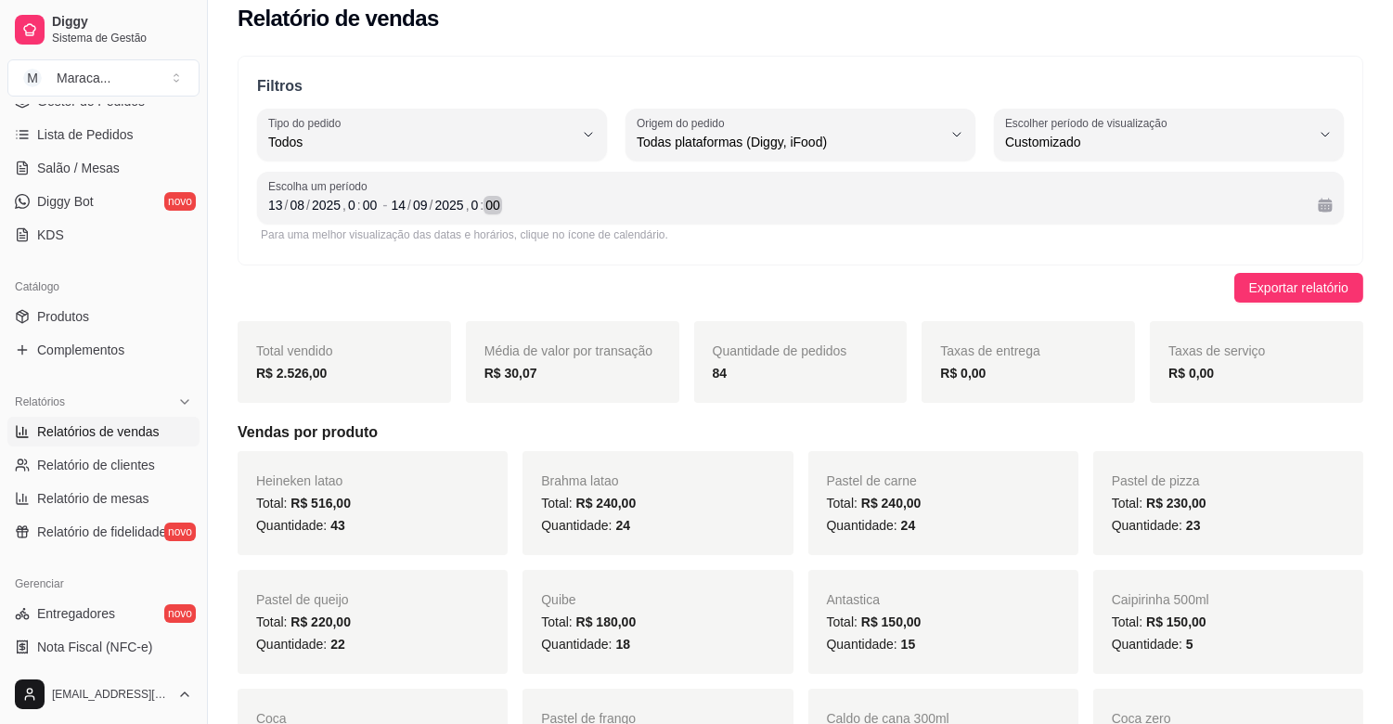
scroll to position [0, 0]
